Goal: Find specific page/section: Find specific page/section

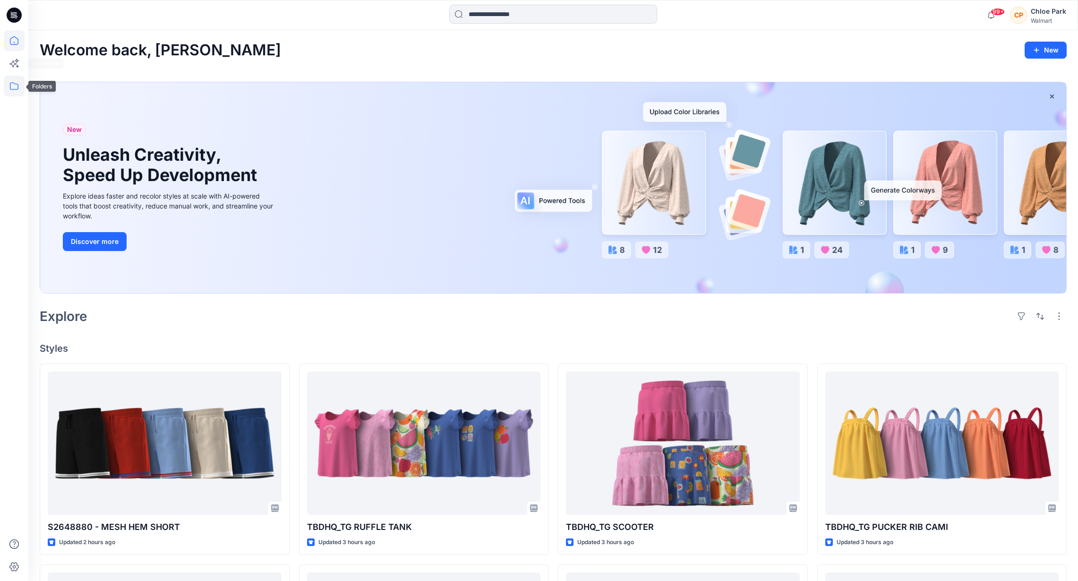
click at [16, 89] on icon at bounding box center [14, 86] width 21 height 21
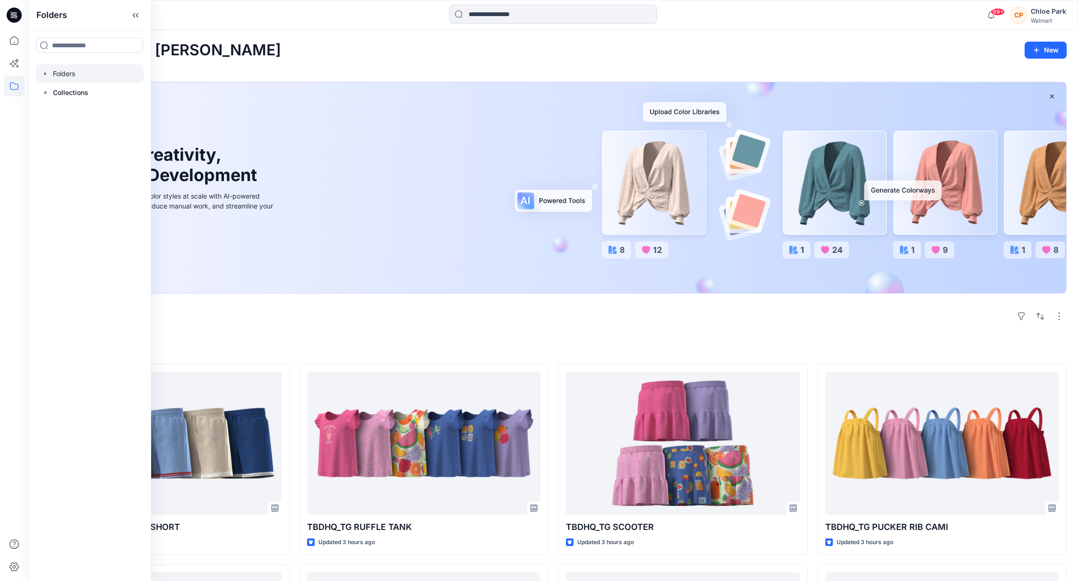
click at [62, 76] on div at bounding box center [90, 73] width 108 height 19
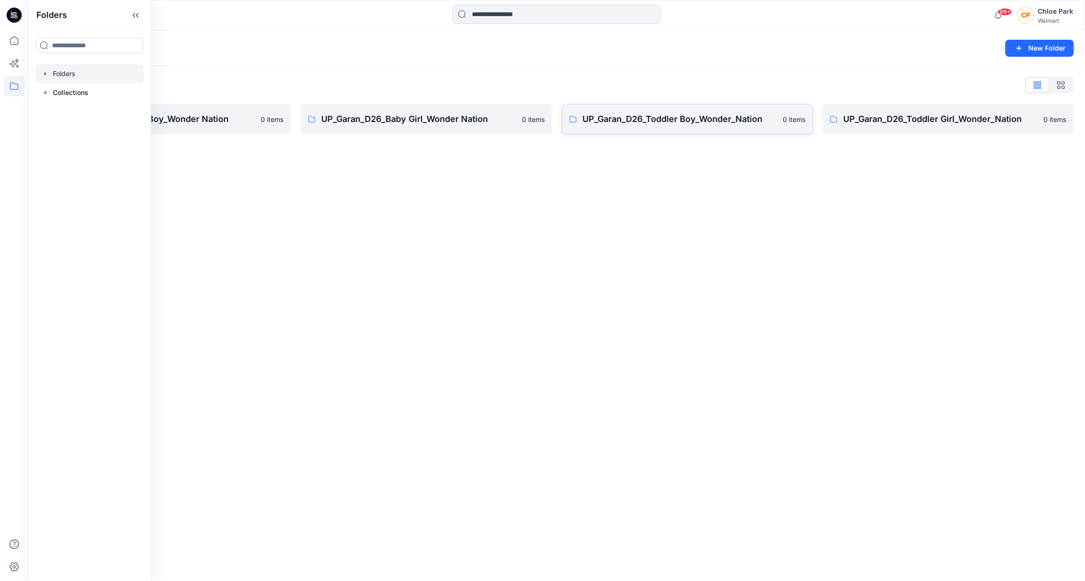
click at [622, 123] on p "UP_Garan_D26_Toddler Boy_Wonder_Nation" at bounding box center [679, 118] width 195 height 13
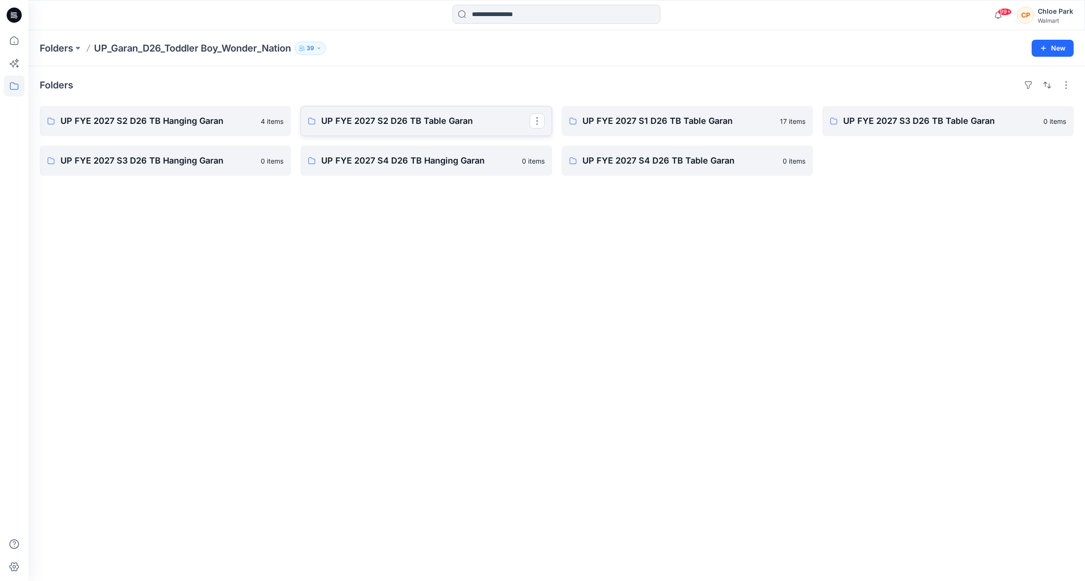
click at [481, 120] on p "UP FYE 2027 S2 D26 TB Table Garan" at bounding box center [425, 120] width 208 height 13
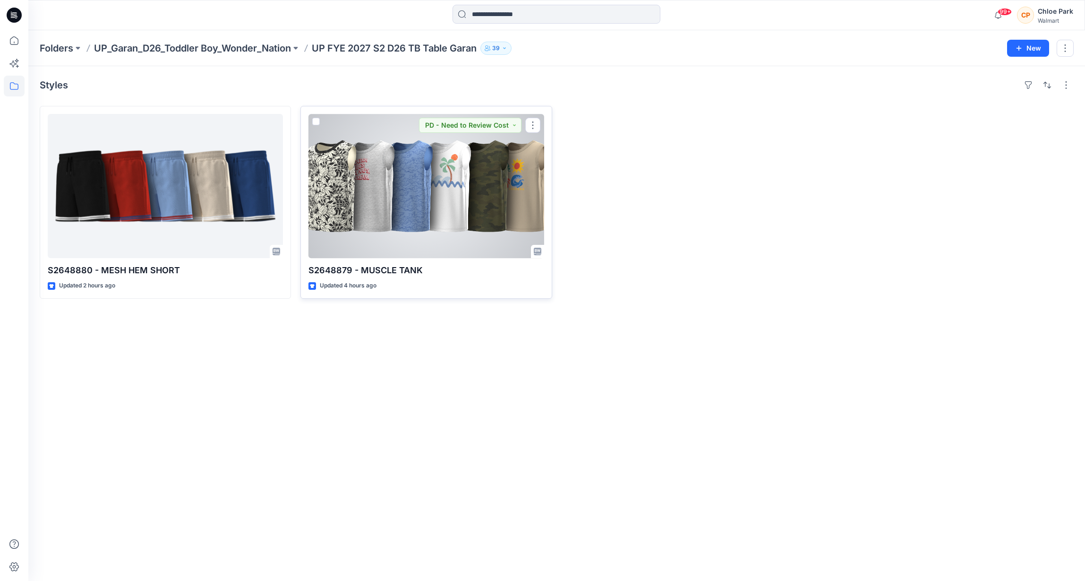
click at [451, 207] on div at bounding box center [425, 186] width 235 height 144
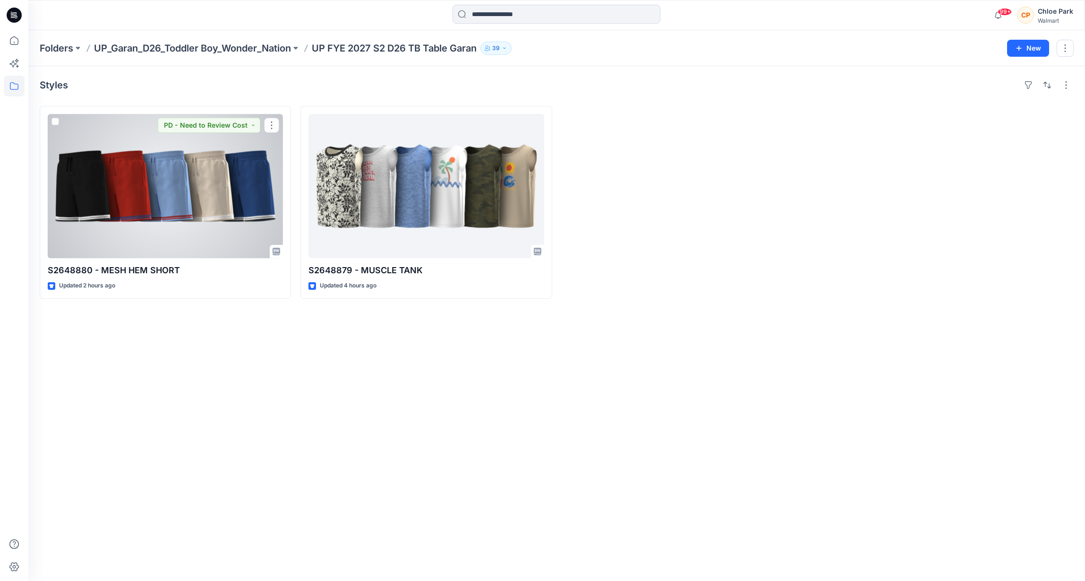
click at [222, 171] on div at bounding box center [165, 186] width 235 height 144
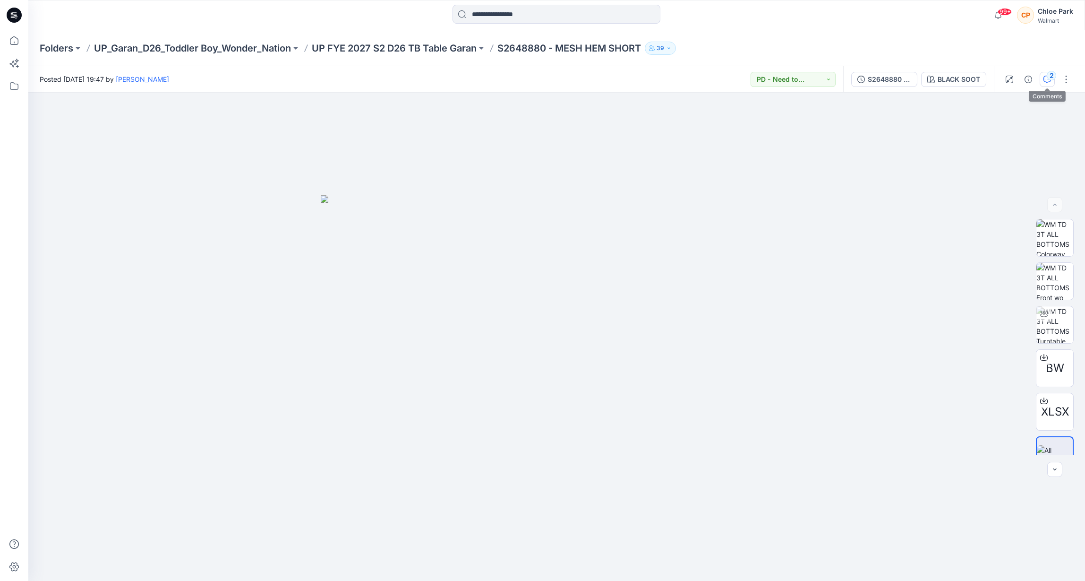
click at [1047, 78] on icon "button" at bounding box center [1047, 78] width 3 height 0
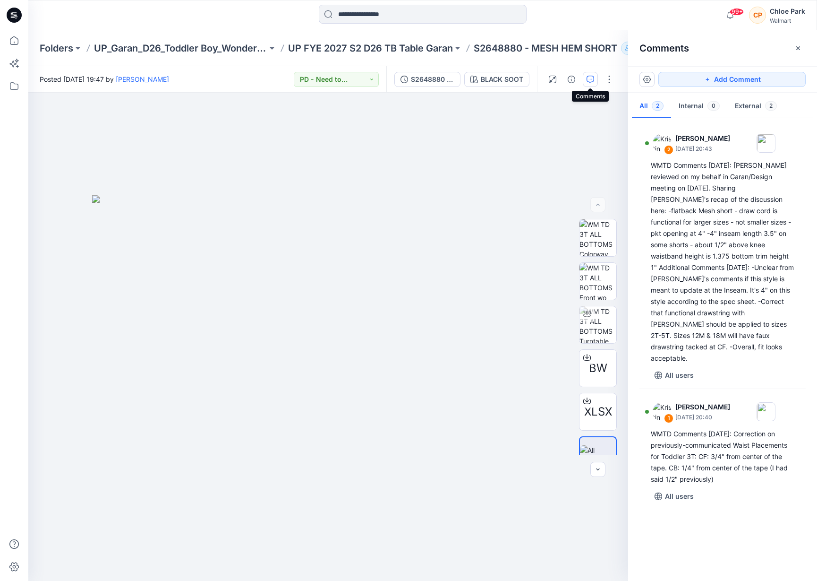
drag, startPoint x: 312, startPoint y: 180, endPoint x: 167, endPoint y: 10, distance: 223.5
click at [312, 179] on div at bounding box center [328, 337] width 600 height 488
click at [161, 38] on div "Folders UP_Garan_D26_Toddler Boy_Wonder_Nation UP FYE 2027 S2 D26 TB Table Gara…" at bounding box center [422, 48] width 789 height 36
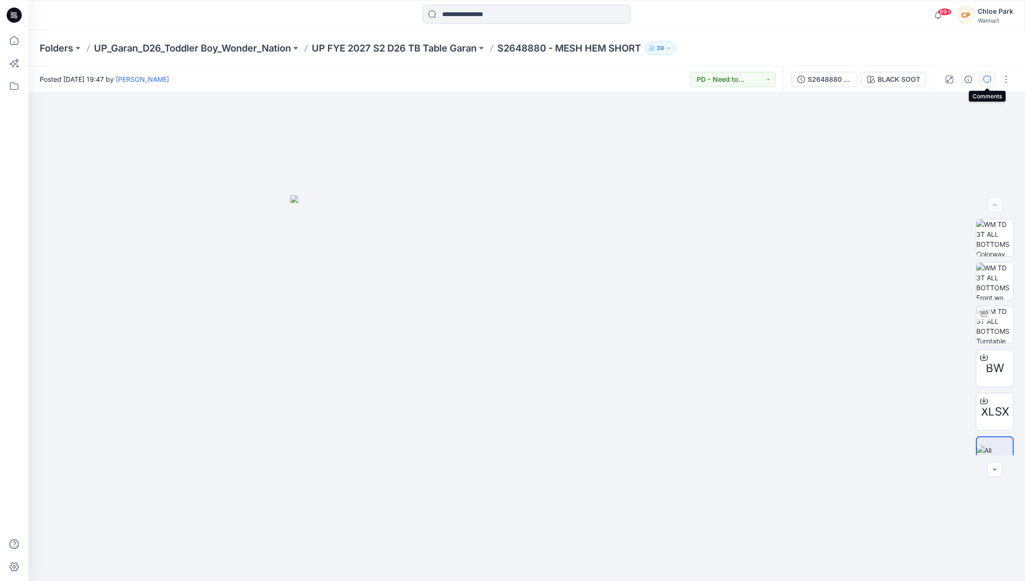
click at [992, 80] on button "button" at bounding box center [987, 79] width 15 height 15
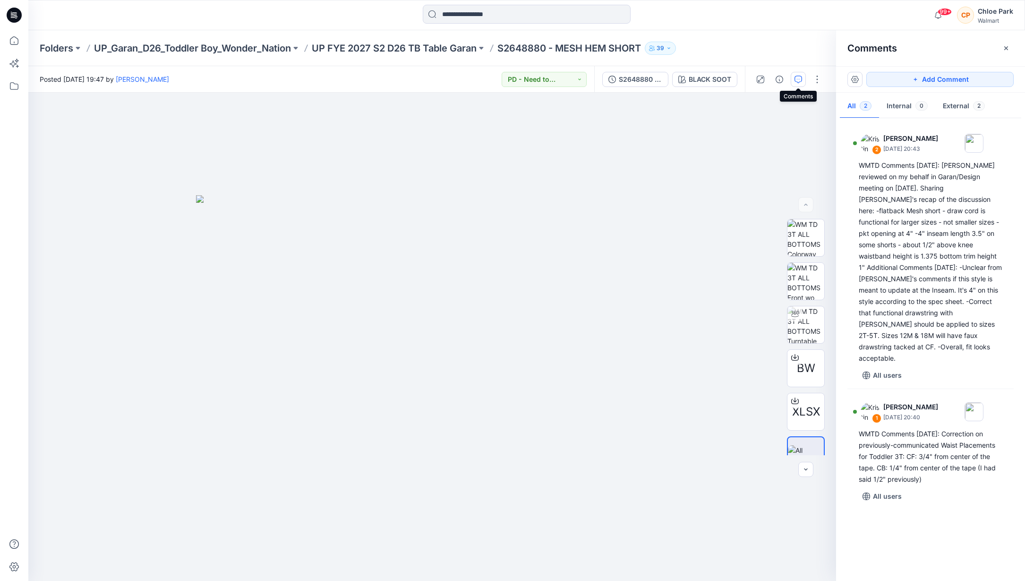
click at [796, 28] on div "99+ Notifications [PERSON_NAME] has updated TBDHQ_TG PUCKER RIB SHORT with TBDH…" at bounding box center [526, 15] width 997 height 30
